Goal: Information Seeking & Learning: Learn about a topic

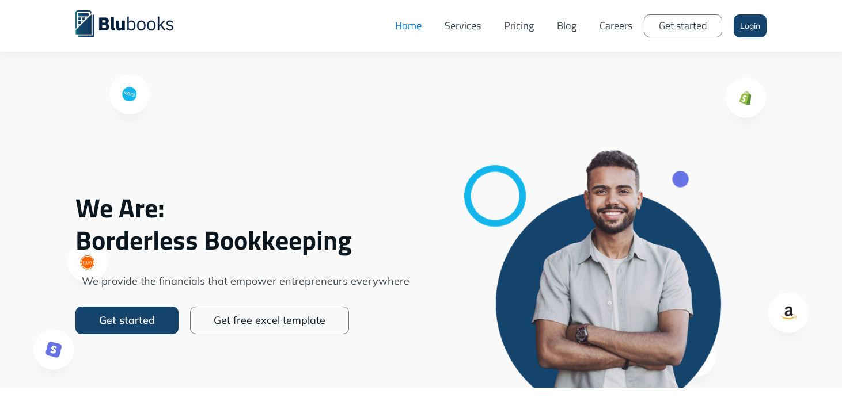
click at [457, 25] on link "Services" at bounding box center [462, 26] width 59 height 35
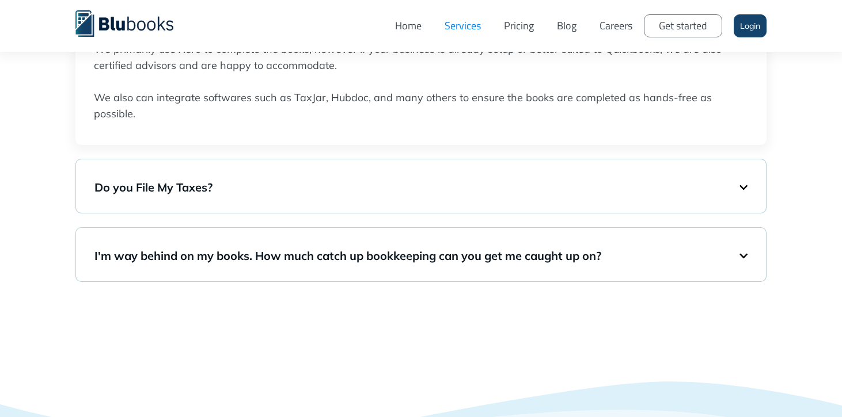
scroll to position [2031, 0]
click at [521, 31] on link "Pricing" at bounding box center [518, 26] width 53 height 35
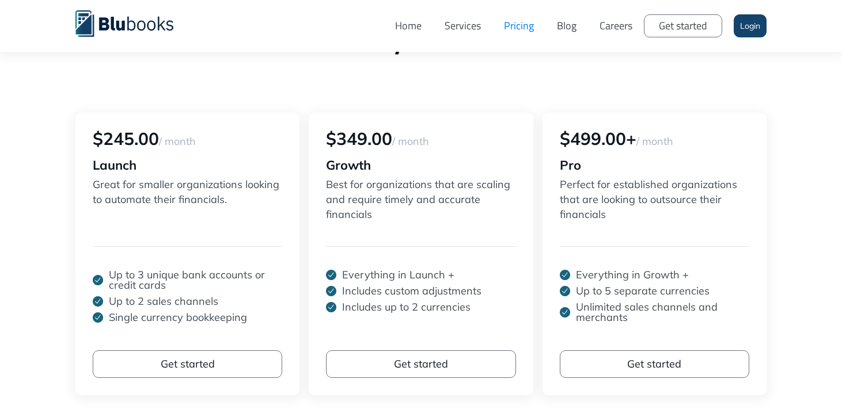
scroll to position [189, 0]
